Goal: Information Seeking & Learning: Learn about a topic

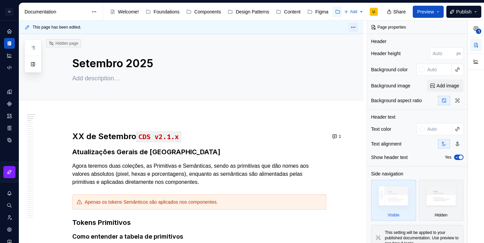
scroll to position [20459, 0]
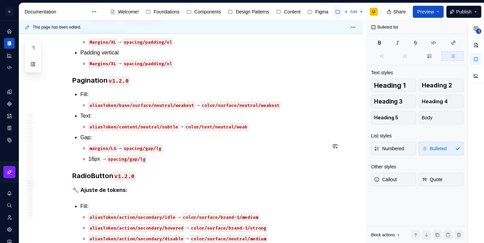
type textarea "*"
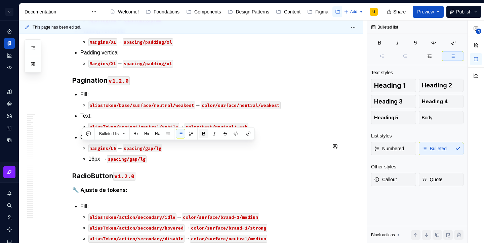
click at [205, 134] on button "button" at bounding box center [203, 133] width 9 height 9
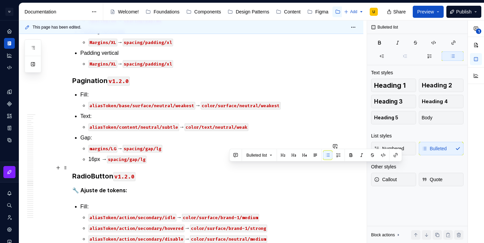
drag, startPoint x: 244, startPoint y: 166, endPoint x: 230, endPoint y: 167, distance: 14.8
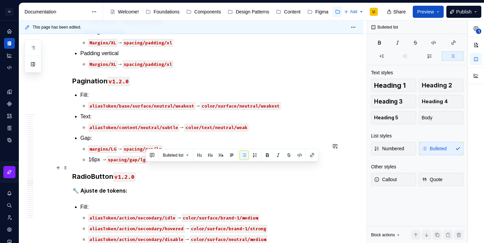
drag, startPoint x: 227, startPoint y: 168, endPoint x: 147, endPoint y: 165, distance: 80.1
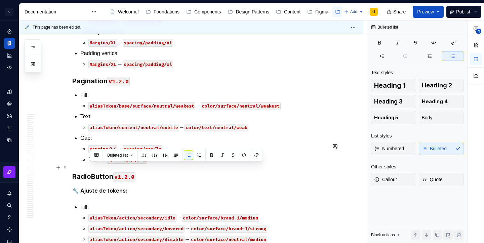
drag, startPoint x: 137, startPoint y: 166, endPoint x: 84, endPoint y: 169, distance: 53.6
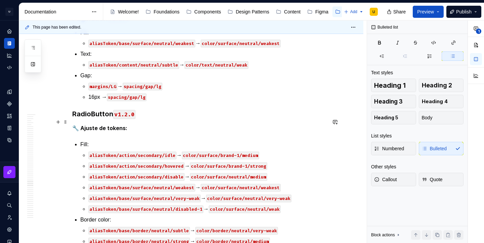
scroll to position [20530, 0]
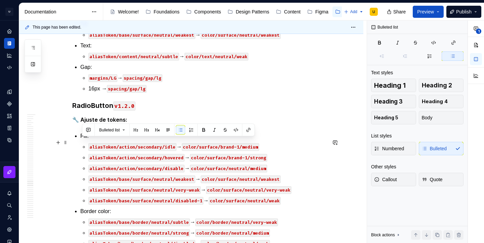
drag, startPoint x: 258, startPoint y: 155, endPoint x: 76, endPoint y: 143, distance: 182.6
copy li "Text aliasToken/content/neutral/strong → color/text/neutral/strong"
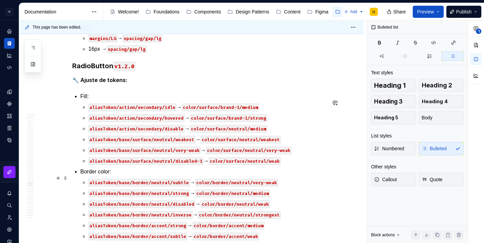
scroll to position [20592, 0]
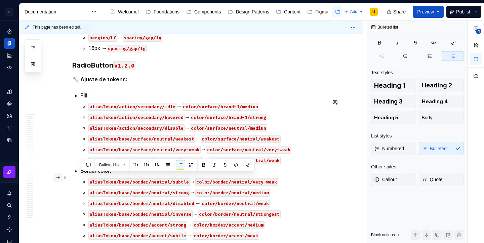
drag, startPoint x: 285, startPoint y: 191, endPoint x: 61, endPoint y: 178, distance: 223.9
copy li "Border color aliasToken/Base/Border/Neutral/Subtle → color/border/neutral/very-…"
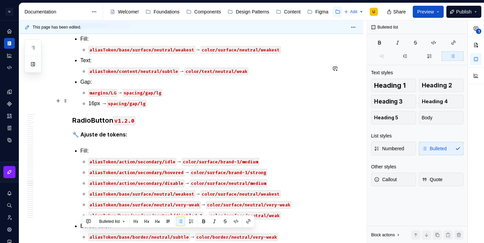
scroll to position [20536, 0]
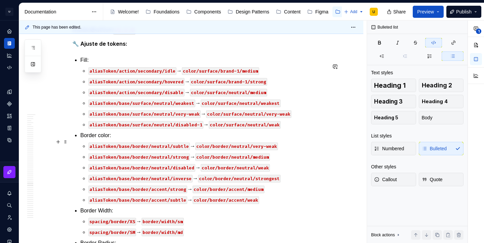
scroll to position [20655, 0]
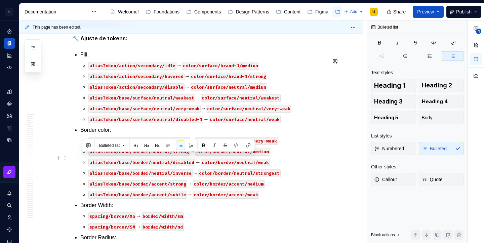
drag, startPoint x: 152, startPoint y: 168, endPoint x: 75, endPoint y: 157, distance: 77.7
copy li "Border width 1px → border/width/xs"
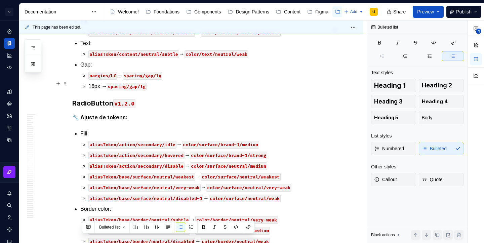
scroll to position [20573, 0]
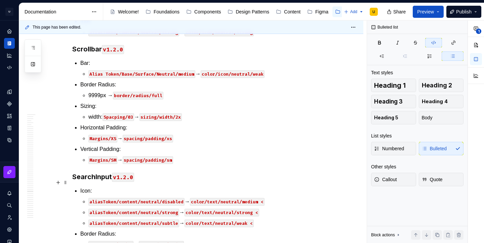
scroll to position [21111, 0]
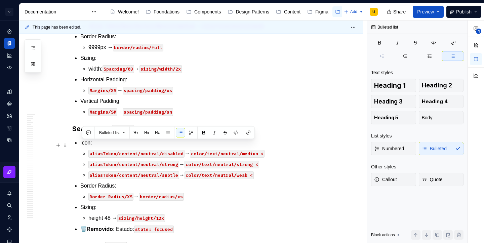
drag, startPoint x: 222, startPoint y: 157, endPoint x: 79, endPoint y: 145, distance: 143.5
copy li "Border Radius: spacing/border-radius/full → border/radius/full"
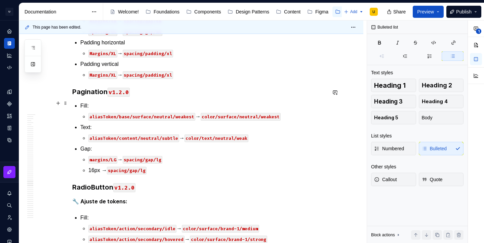
scroll to position [20508, 0]
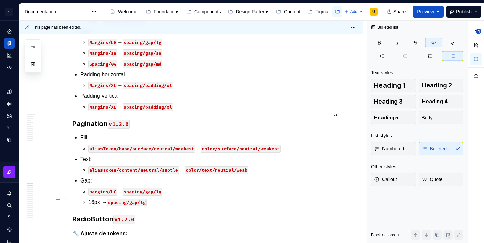
scroll to position [20540, 0]
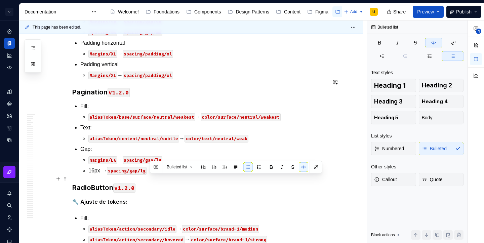
drag, startPoint x: 160, startPoint y: 179, endPoint x: 150, endPoint y: 178, distance: 10.1
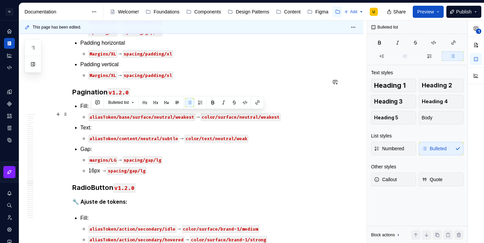
copy p "aliasToken/content/neutral/subtle → color/text/neutral/weak"
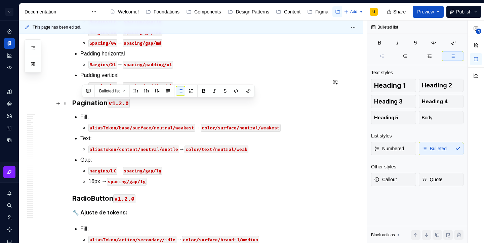
drag, startPoint x: 260, startPoint y: 126, endPoint x: 76, endPoint y: 107, distance: 184.9
copy li "Text aliasToken/content/neutral/subtle → color/text/neutral/weak aliasToken/con…"
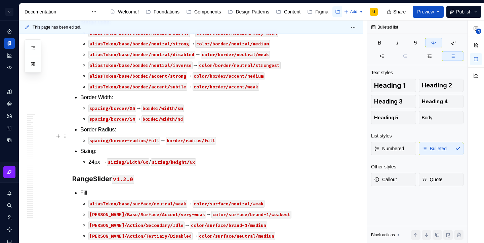
scroll to position [20842, 0]
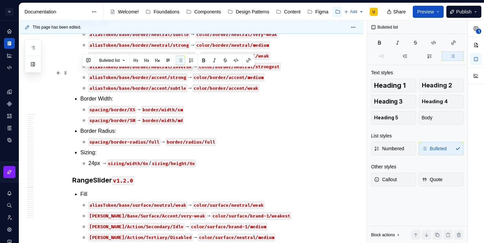
drag, startPoint x: 185, startPoint y: 127, endPoint x: 76, endPoint y: 75, distance: 120.8
copy ul "Gap Margins/LG → spacing/gap/lg Margins/sm → spacing/gap/sm Spacing/04 → spacin…"
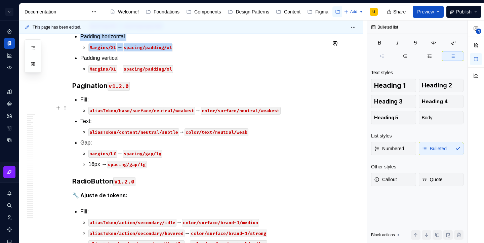
scroll to position [20589, 0]
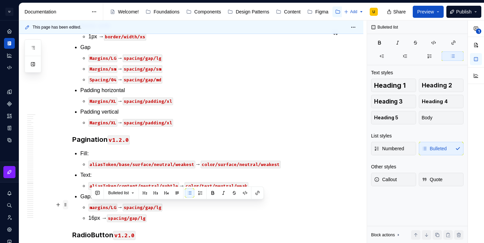
drag, startPoint x: 170, startPoint y: 204, endPoint x: 67, endPoint y: 204, distance: 102.9
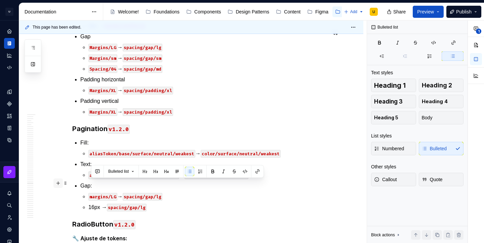
drag, startPoint x: 169, startPoint y: 184, endPoint x: 59, endPoint y: 184, distance: 110.3
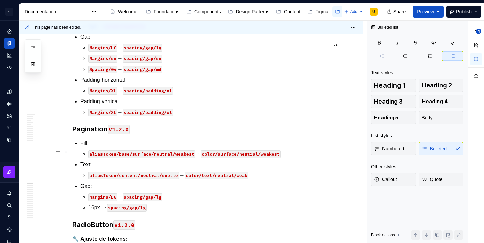
scroll to position [20571, 0]
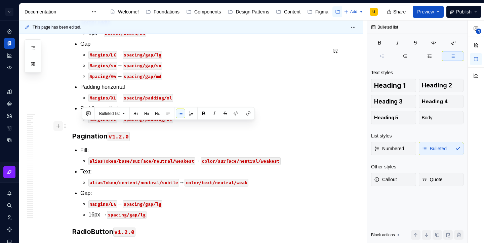
drag, startPoint x: 152, startPoint y: 160, endPoint x: 61, endPoint y: 125, distance: 97.2
copy ul "Border color aliasToken/Base/Border/Neutral/Subtle → color/border/neutral/very-…"
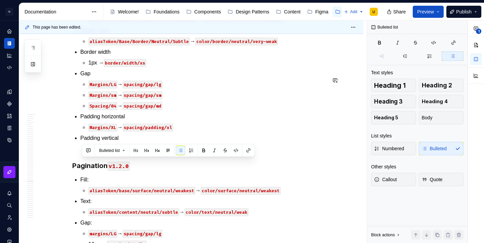
scroll to position [20524, 0]
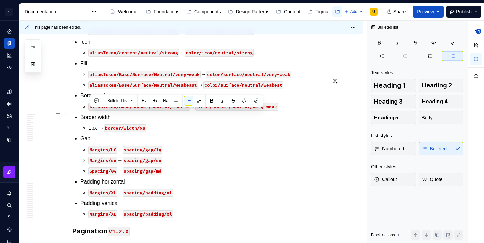
drag, startPoint x: 99, startPoint y: 113, endPoint x: 88, endPoint y: 113, distance: 11.1
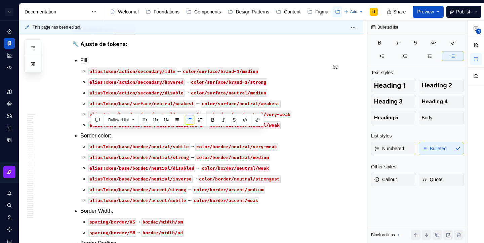
copy p "aliasToken/Base/Surface/Neutral/weakeast → color/surface/neutral/weakest"
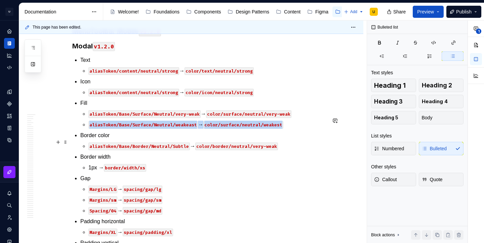
scroll to position [20482, 0]
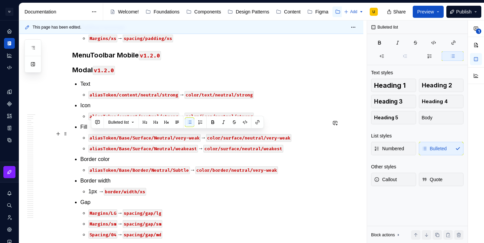
copy p "aliasToken/Base/Surface/Neutral/weakeast → color/surface/neutral/weakest"
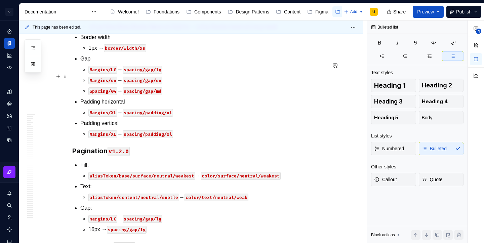
scroll to position [20635, 0]
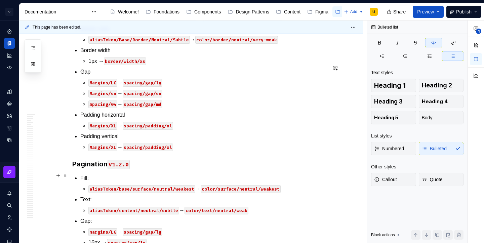
scroll to position [20645, 0]
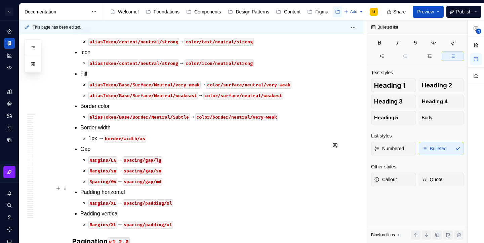
scroll to position [20568, 0]
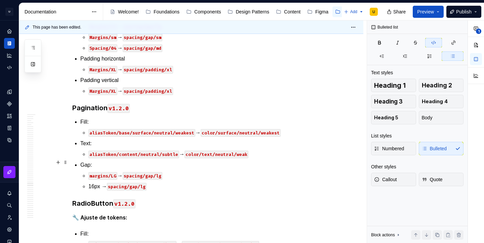
scroll to position [20717, 0]
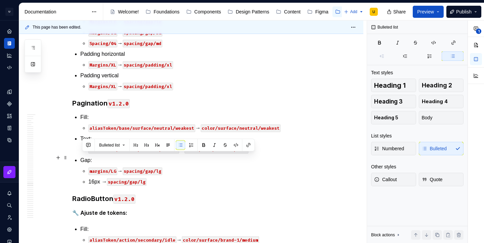
drag, startPoint x: 187, startPoint y: 190, endPoint x: 74, endPoint y: 155, distance: 118.2
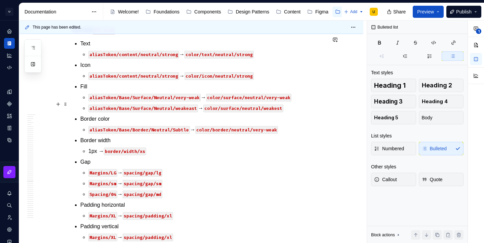
scroll to position [20565, 0]
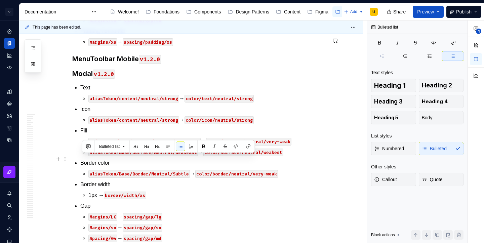
drag, startPoint x: 179, startPoint y: 171, endPoint x: 81, endPoint y: 155, distance: 99.2
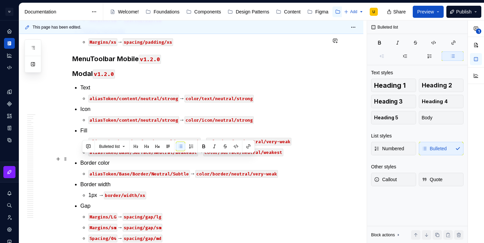
drag, startPoint x: 199, startPoint y: 173, endPoint x: 74, endPoint y: 161, distance: 125.6
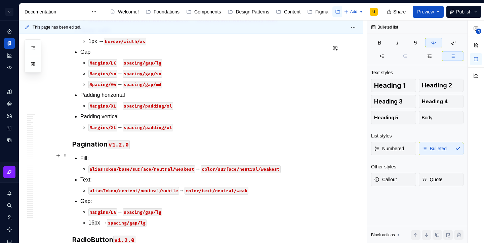
scroll to position [20741, 0]
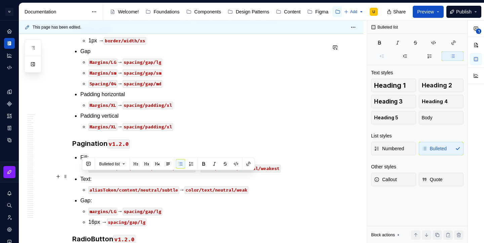
drag, startPoint x: 218, startPoint y: 189, endPoint x: 79, endPoint y: 178, distance: 139.0
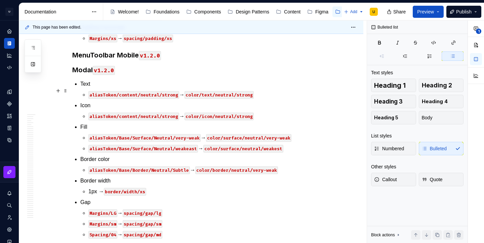
scroll to position [20589, 0]
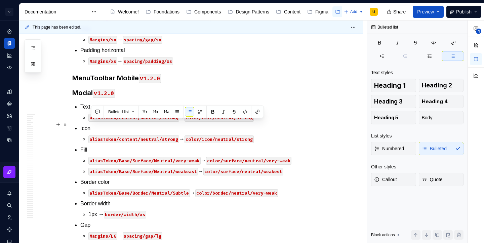
drag, startPoint x: 160, startPoint y: 124, endPoint x: 81, endPoint y: 126, distance: 79.0
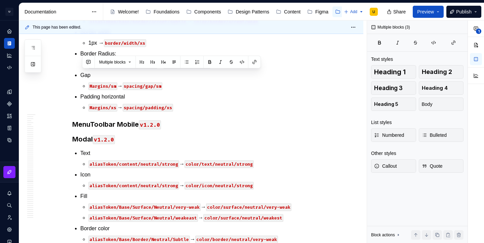
scroll to position [20489, 0]
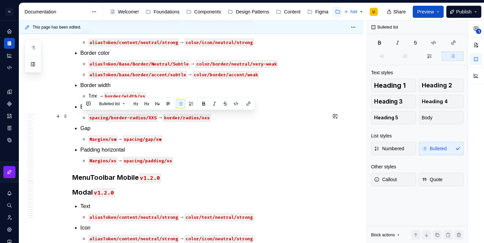
drag, startPoint x: 182, startPoint y: 220, endPoint x: 81, endPoint y: 119, distance: 142.4
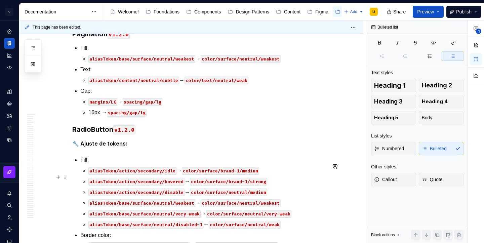
scroll to position [20897, 0]
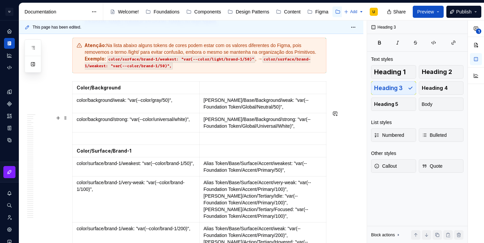
scroll to position [5811, 0]
click at [57, 120] on button "button" at bounding box center [57, 118] width 9 height 9
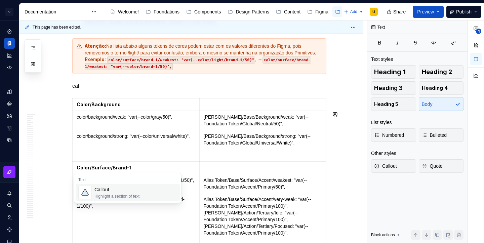
click at [105, 191] on div "Callout" at bounding box center [116, 189] width 45 height 7
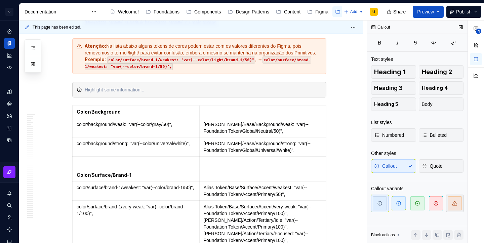
click at [455, 203] on icon "button" at bounding box center [454, 203] width 5 height 5
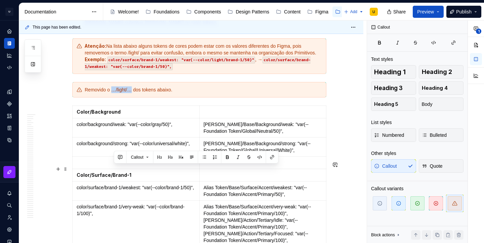
drag, startPoint x: 134, startPoint y: 170, endPoint x: 114, endPoint y: 167, distance: 20.6
click at [114, 93] on div "Removido o …/light/… dos tokens abaixo." at bounding box center [203, 89] width 237 height 7
click at [143, 70] on div "Atenção: Na lista abaixo alguns tokens de cores podem estar com os valores dife…" at bounding box center [203, 56] width 237 height 27
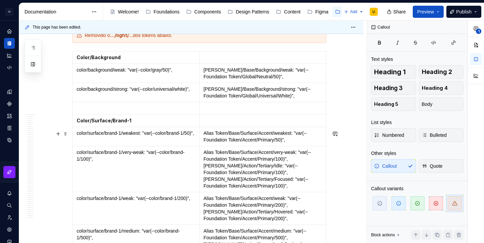
scroll to position [5867, 0]
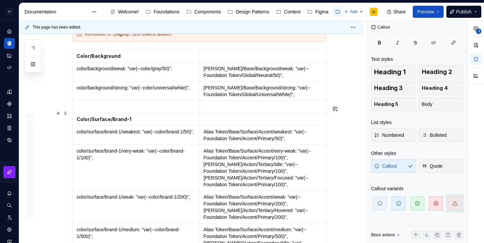
click at [146, 37] on div "Removido o …/light/… dos tokens abaixo." at bounding box center [203, 34] width 237 height 7
click at [182, 72] on p "color/background/weak: "var(--color/gray/50)"," at bounding box center [136, 68] width 119 height 7
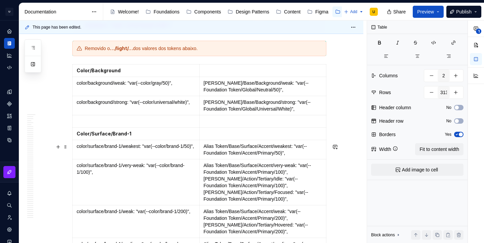
scroll to position [5844, 0]
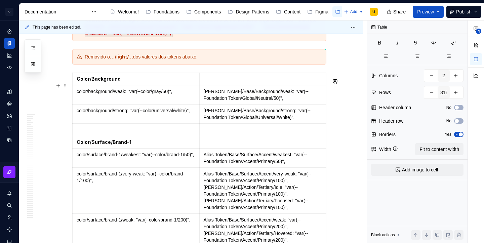
click at [166, 37] on div "Atenção: Na lista abaixo alguns tokens de cores podem estar com os valores dife…" at bounding box center [203, 23] width 237 height 27
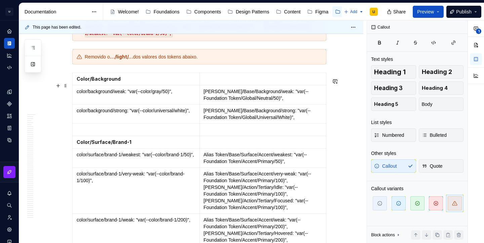
click at [239, 37] on div "Atenção: Na lista abaixo alguns tokens de cores podem estar com os valores dife…" at bounding box center [203, 23] width 237 height 27
click at [246, 82] on p at bounding box center [263, 79] width 119 height 7
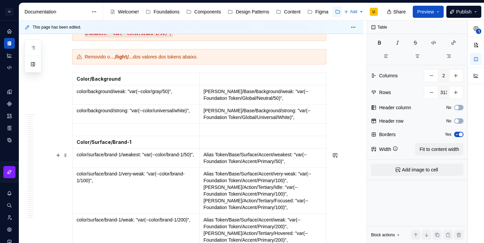
type textarea "*"
